Goal: Information Seeking & Learning: Learn about a topic

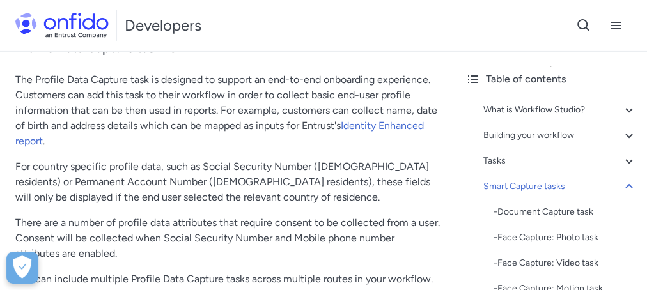
scroll to position [6965, 0]
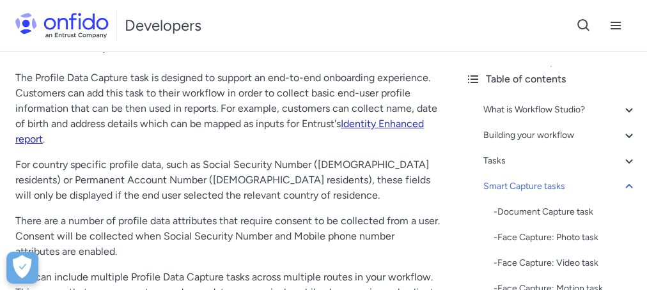
click at [413, 138] on link "Identity Enhanced report" at bounding box center [219, 132] width 409 height 28
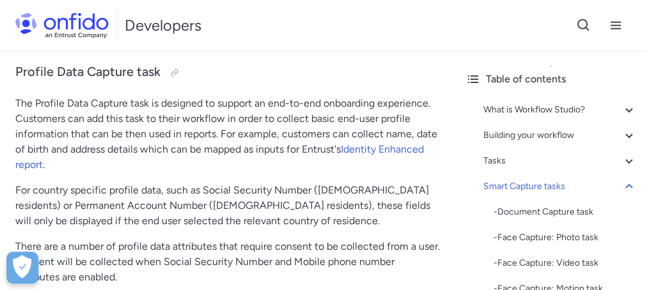
scroll to position [6943, 0]
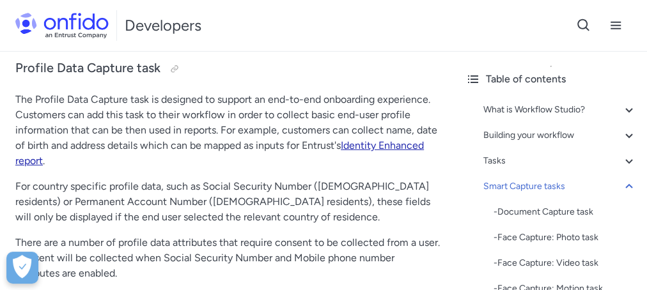
click at [395, 159] on link "Identity Enhanced report" at bounding box center [219, 153] width 409 height 28
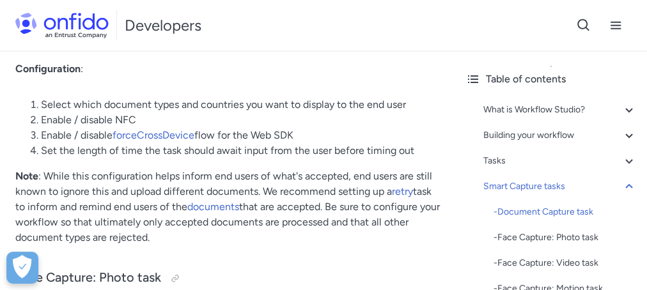
scroll to position [4323, 0]
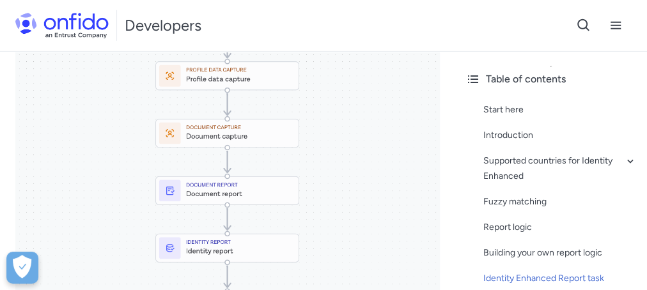
scroll to position [4494, 0]
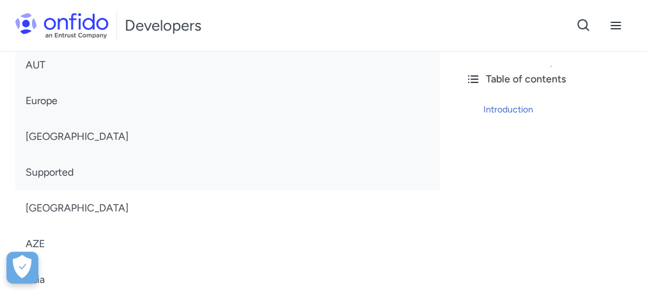
scroll to position [2598, 0]
